Goal: Information Seeking & Learning: Learn about a topic

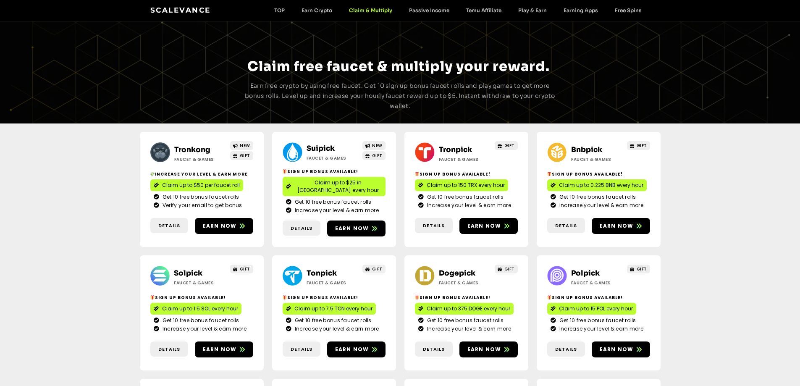
click at [203, 145] on link "Tronkong" at bounding box center [192, 149] width 36 height 9
click at [310, 145] on link "Suipick" at bounding box center [321, 148] width 28 height 9
click at [586, 146] on link "Bnbpick" at bounding box center [586, 149] width 31 height 9
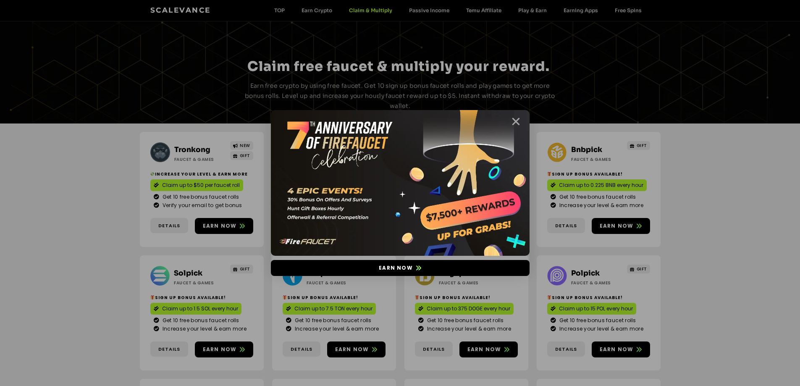
click at [514, 121] on icon "Close" at bounding box center [516, 121] width 10 height 10
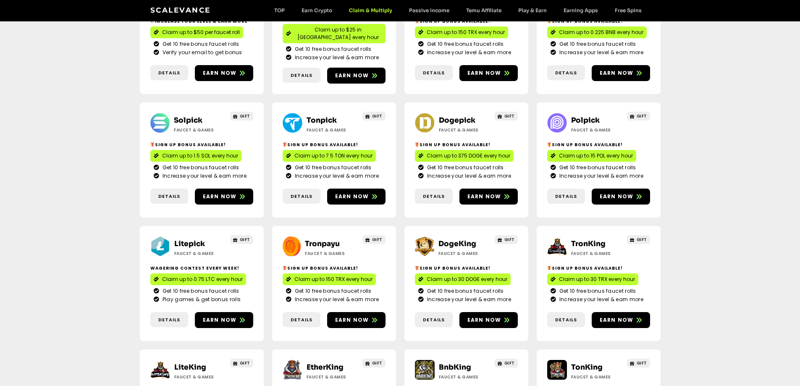
scroll to position [126, 0]
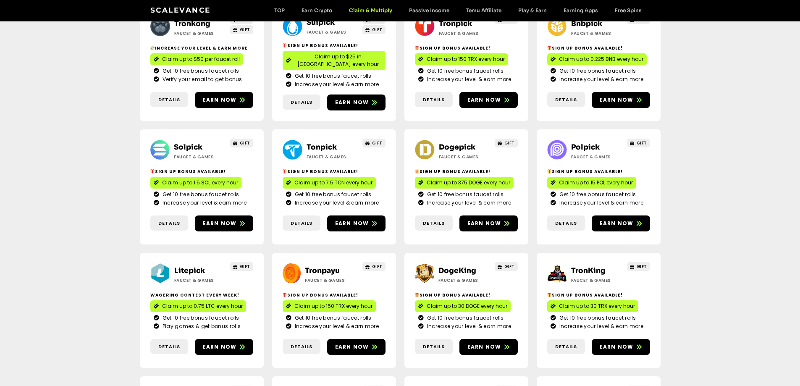
click at [183, 143] on link "Solpick" at bounding box center [188, 147] width 29 height 9
click at [447, 143] on link "Dogepick" at bounding box center [457, 147] width 37 height 9
click at [587, 143] on link "Polpick" at bounding box center [585, 147] width 29 height 9
click at [584, 143] on link "Polpick" at bounding box center [585, 147] width 29 height 9
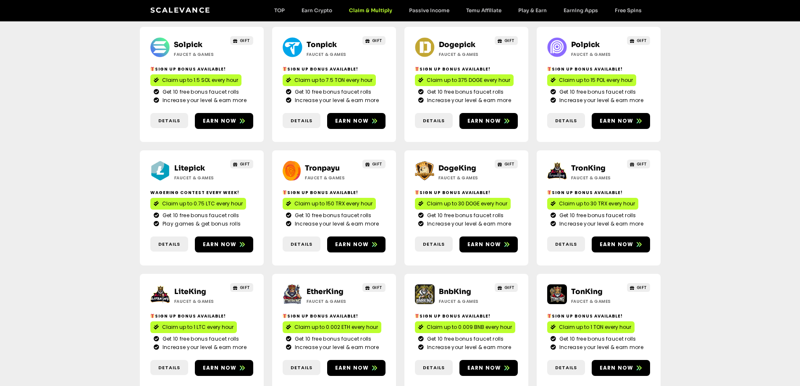
scroll to position [168, 0]
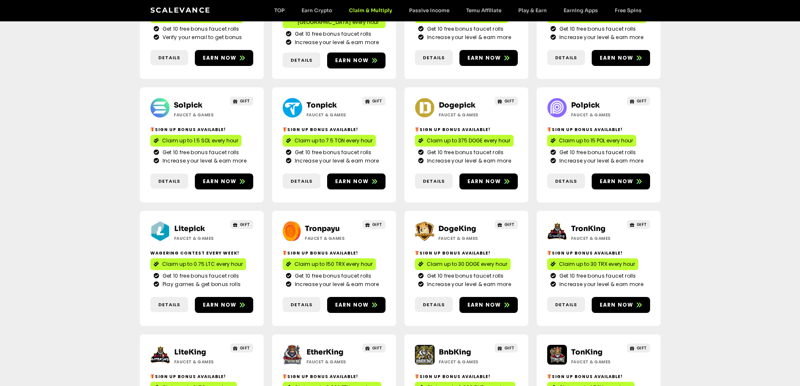
click at [187, 224] on link "Litepick" at bounding box center [189, 228] width 31 height 9
click at [445, 224] on link "DogeKing" at bounding box center [457, 228] width 38 height 9
click at [584, 224] on link "TronKing" at bounding box center [588, 228] width 34 height 9
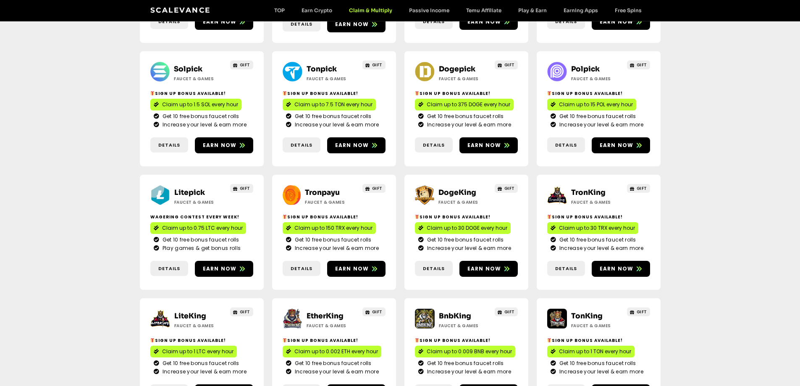
scroll to position [252, 0]
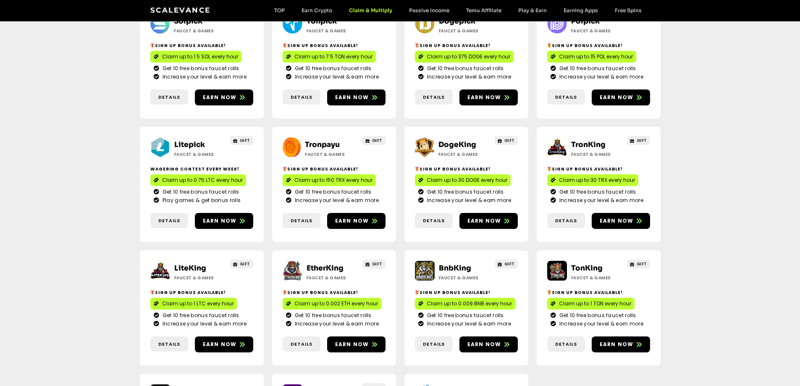
click at [189, 250] on div "LiteKing Faucet & Games GIFT Sign Up Bonus Available! Claim up to 1 LTC every h…" at bounding box center [202, 307] width 124 height 115
click at [190, 264] on link "LiteKing" at bounding box center [190, 268] width 32 height 9
click at [325, 264] on link "EtherKing" at bounding box center [325, 268] width 37 height 9
click at [452, 264] on link "BnbKing" at bounding box center [455, 268] width 32 height 9
click at [454, 264] on link "BnbKing" at bounding box center [455, 268] width 32 height 9
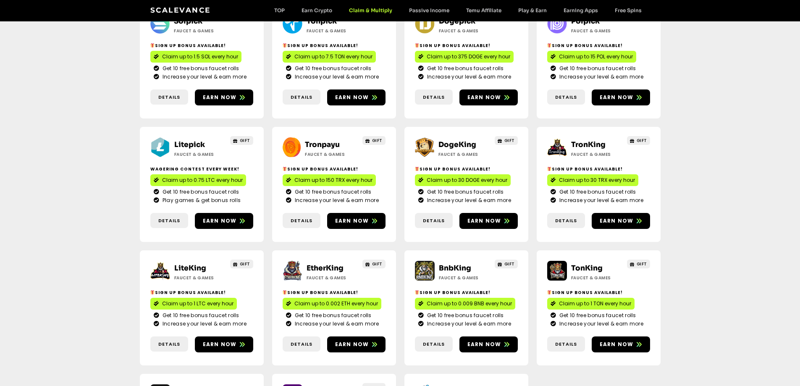
click at [590, 264] on link "TonKing" at bounding box center [586, 268] width 31 height 9
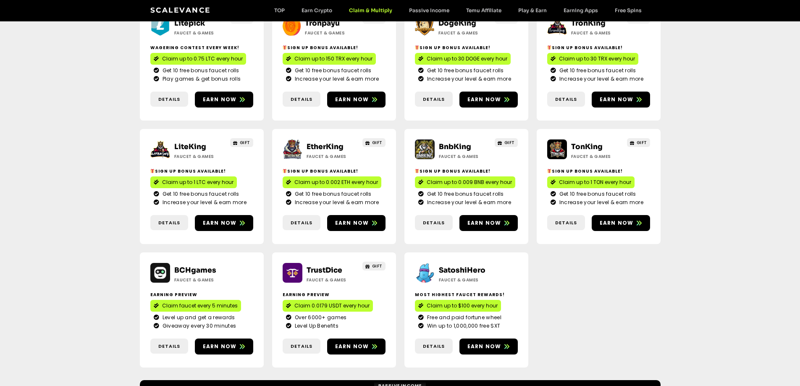
scroll to position [378, 0]
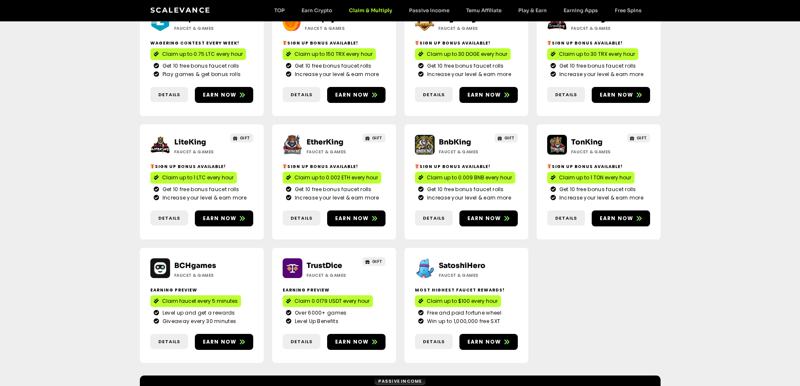
click at [312, 261] on link "TrustDice" at bounding box center [325, 265] width 36 height 9
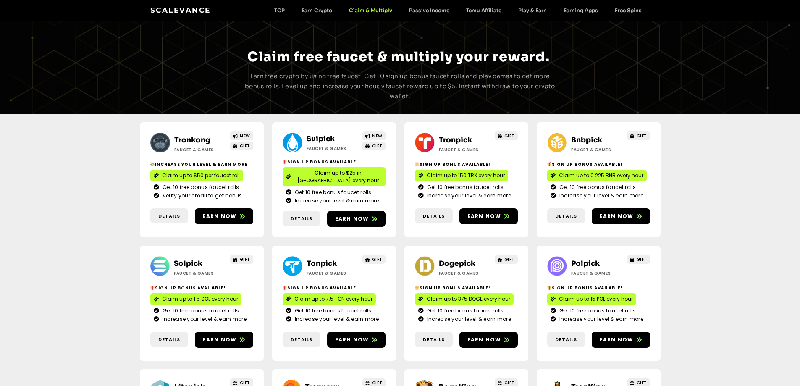
scroll to position [0, 0]
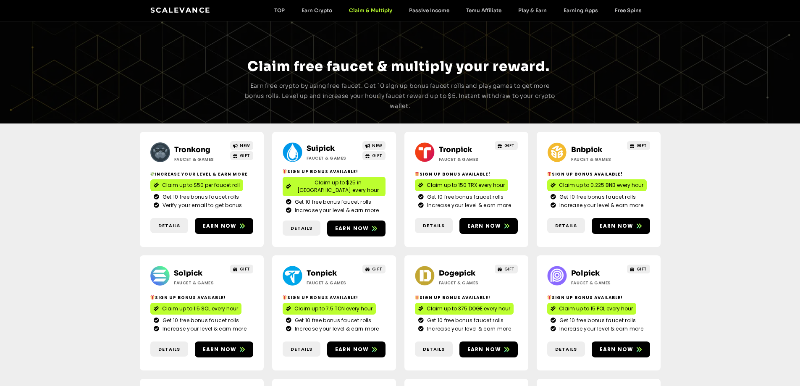
click at [185, 12] on link "Scalevance" at bounding box center [180, 10] width 60 height 8
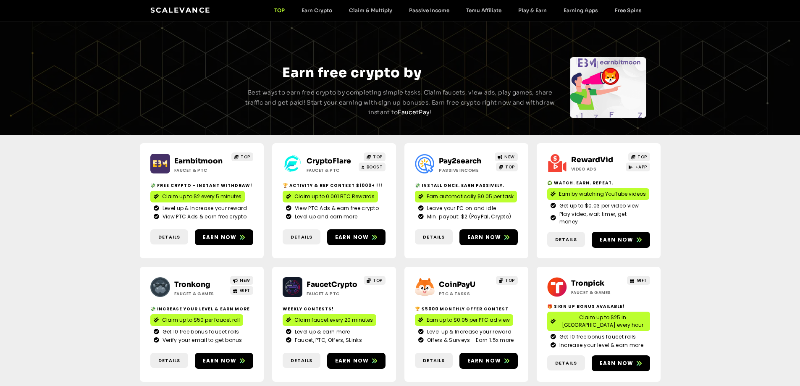
click at [321, 157] on link "CryptoFlare" at bounding box center [329, 161] width 45 height 9
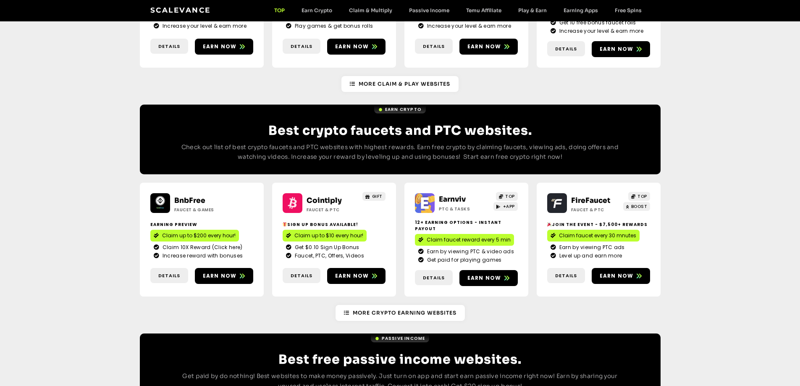
scroll to position [756, 0]
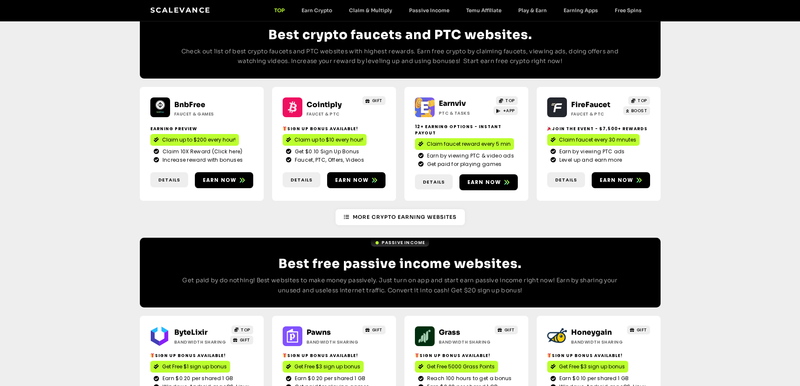
click at [592, 100] on link "FireFaucet" at bounding box center [590, 104] width 39 height 9
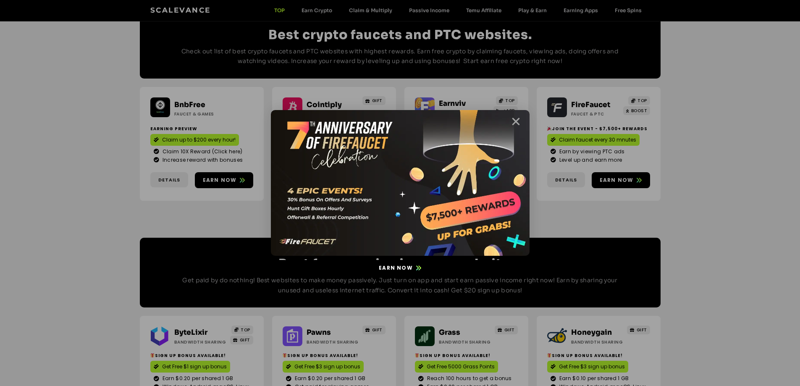
click at [513, 118] on icon "Close" at bounding box center [516, 121] width 10 height 10
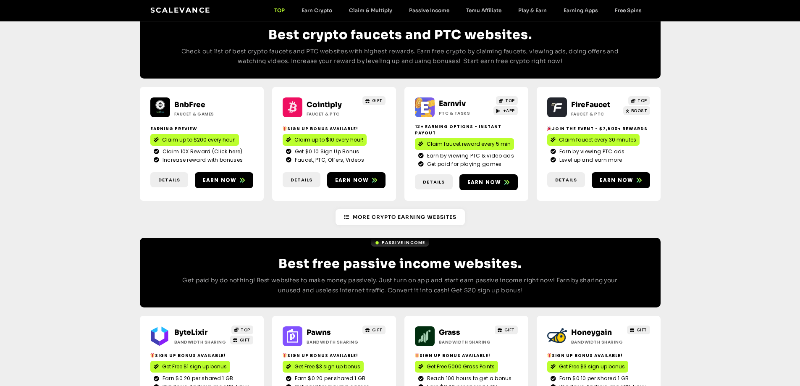
click at [323, 100] on link "Cointiply" at bounding box center [324, 104] width 35 height 9
